Goal: Transaction & Acquisition: Purchase product/service

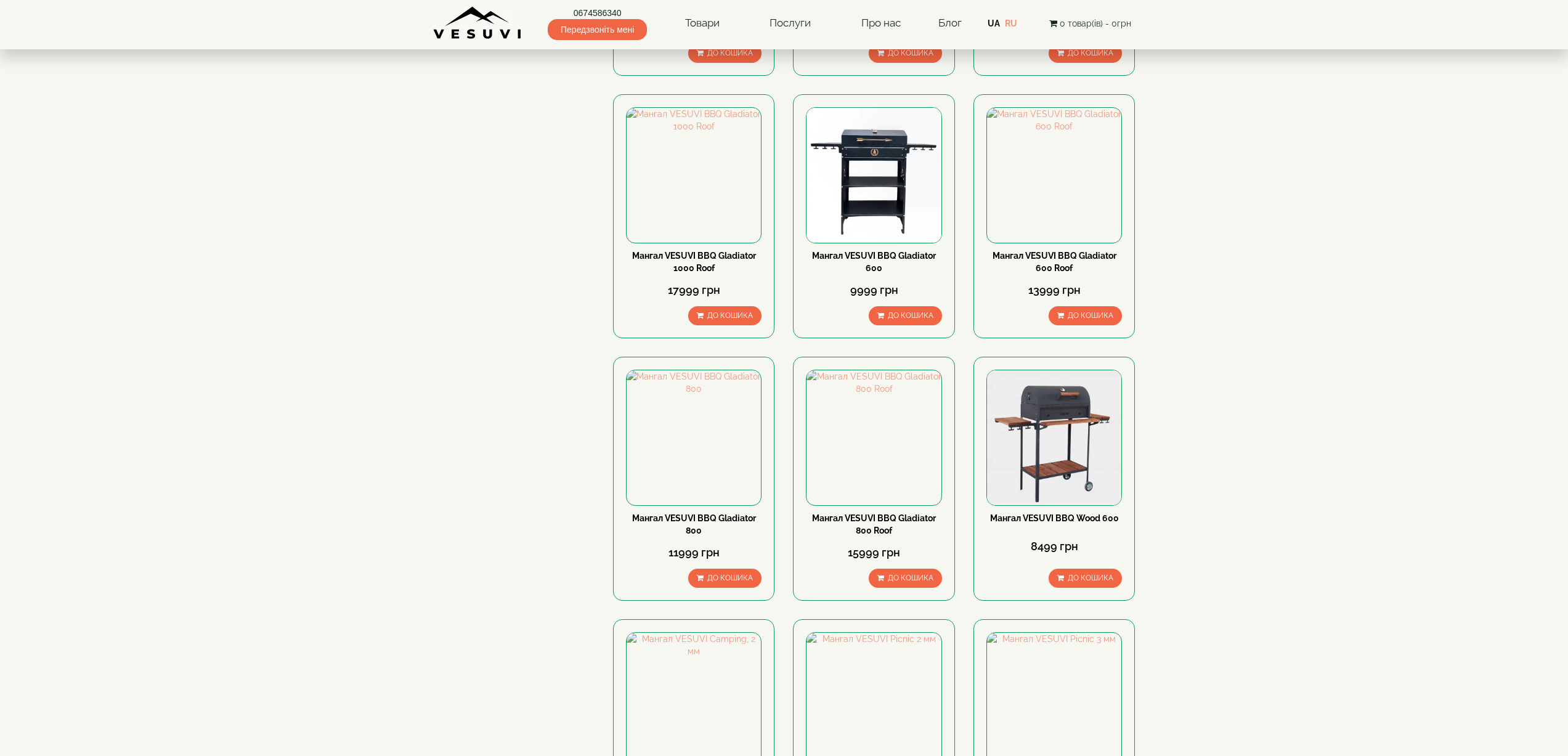
scroll to position [1171, 0]
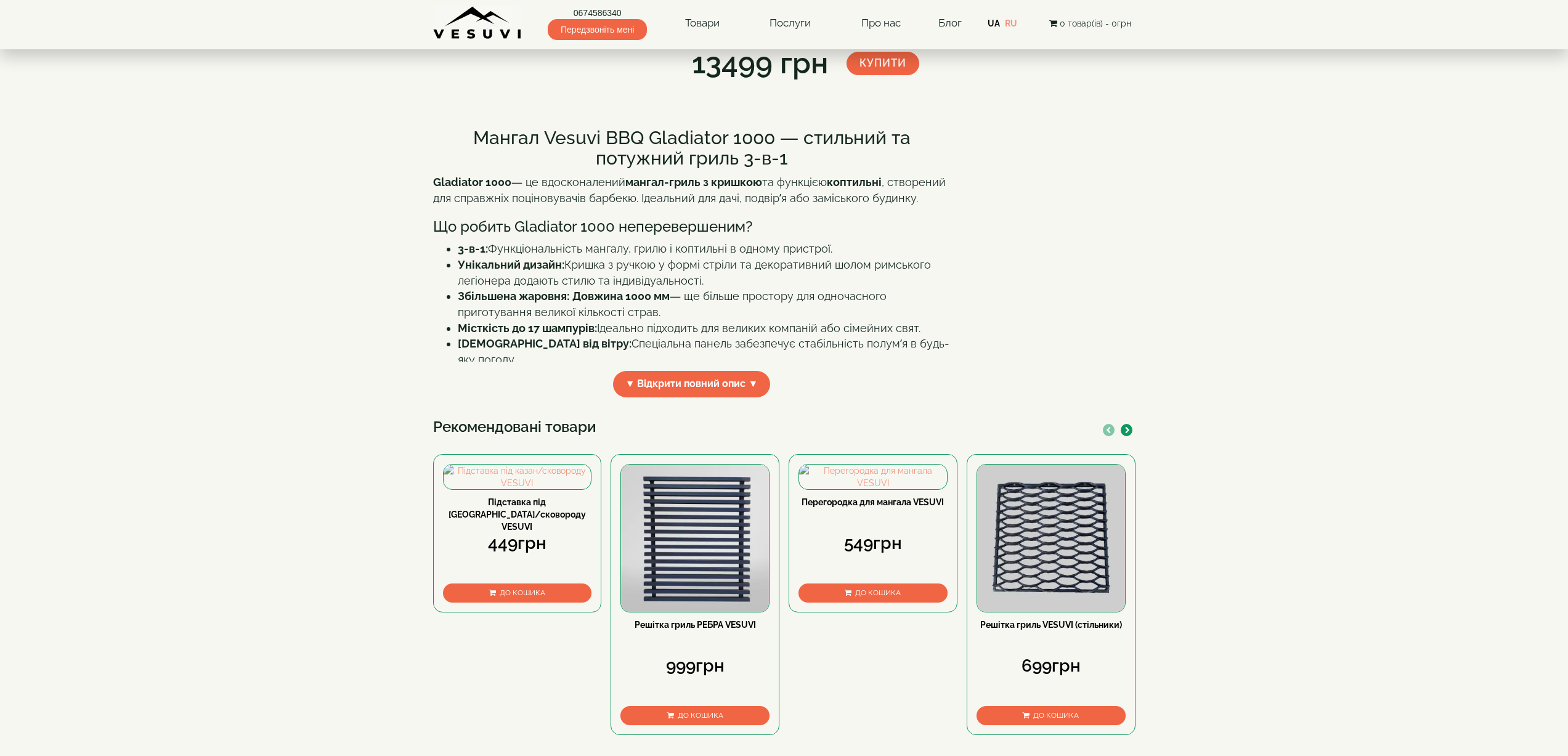
scroll to position [247, 0]
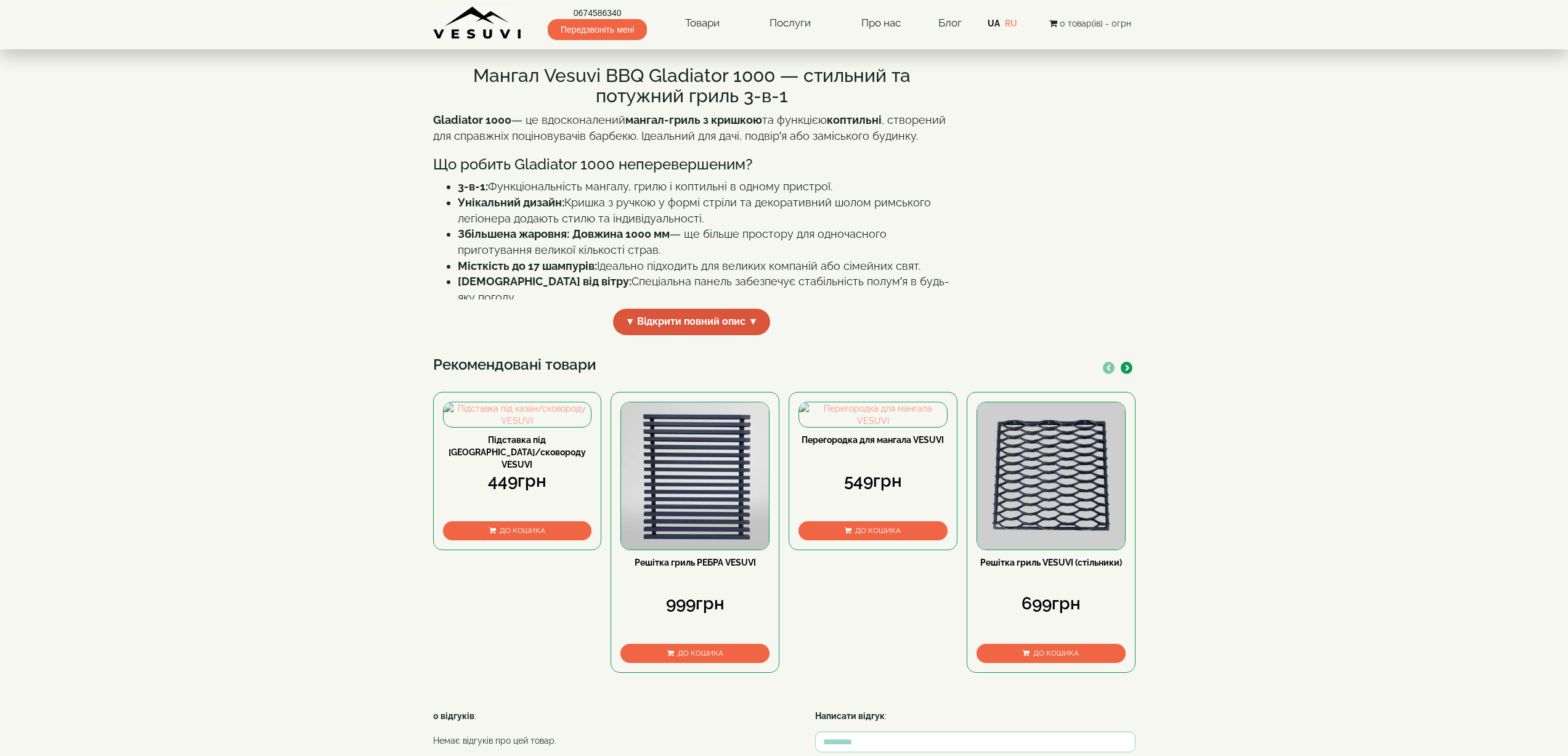
click at [654, 335] on span "▼ Відкрити повний опис ▼" at bounding box center [692, 322] width 158 height 27
